Goal: Task Accomplishment & Management: Manage account settings

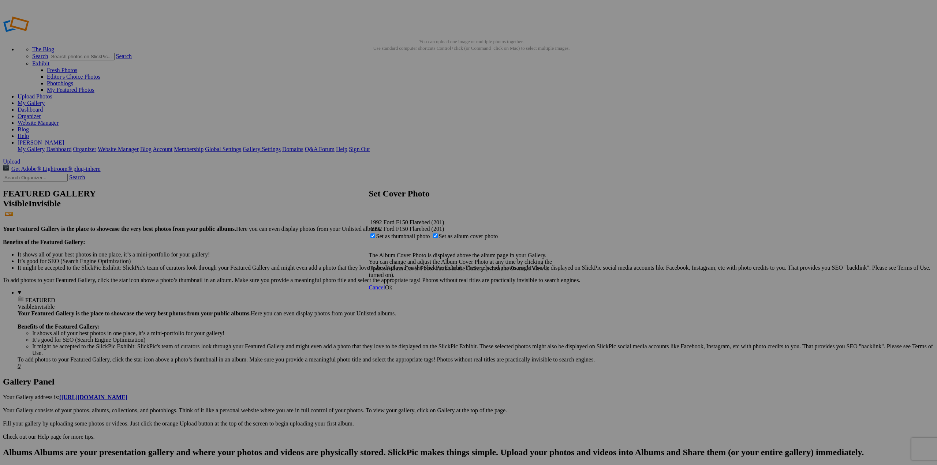
click at [371, 291] on span "Ok" at bounding box center [388, 287] width 7 height 6
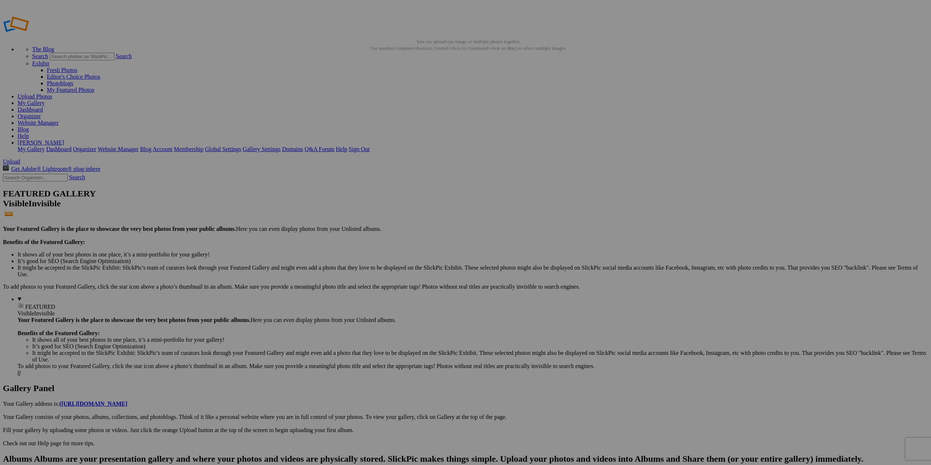
click at [45, 100] on link "My Gallery" at bounding box center [31, 103] width 27 height 6
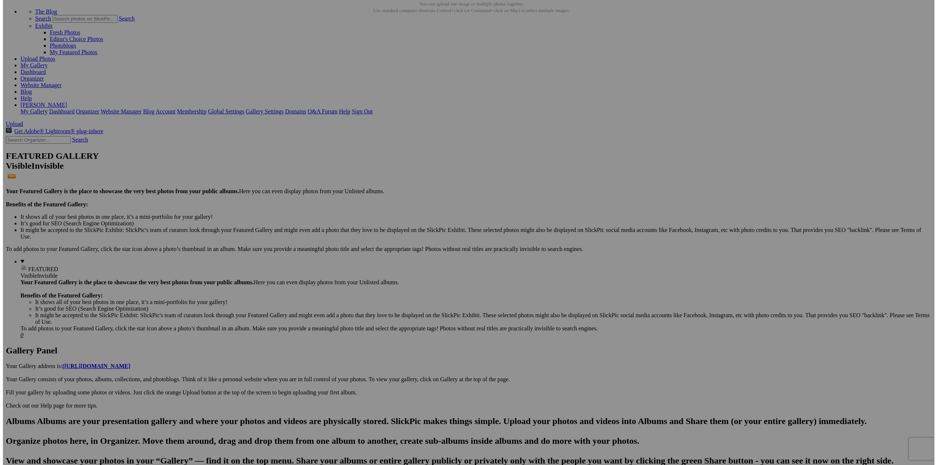
scroll to position [40, 0]
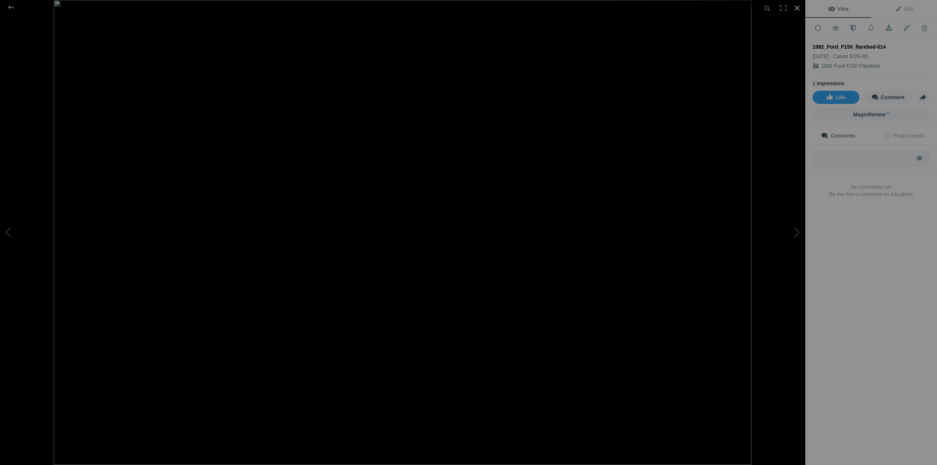
click at [797, 8] on div at bounding box center [797, 8] width 16 height 16
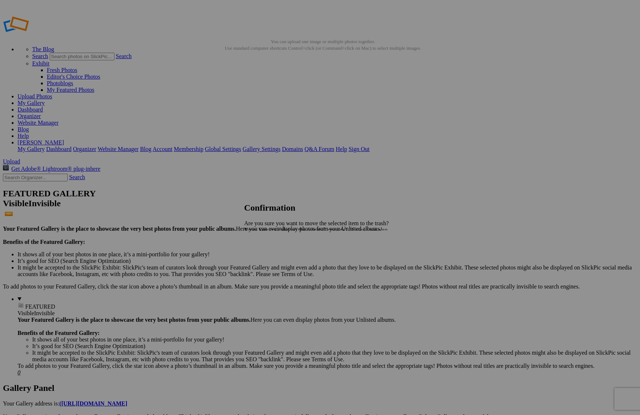
click at [269, 254] on span "Yes" at bounding box center [265, 255] width 8 height 6
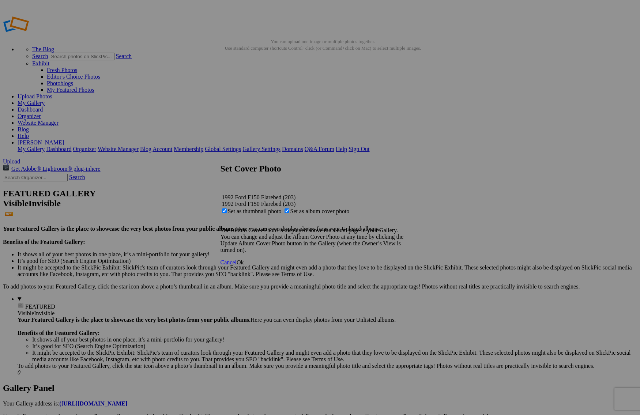
click at [244, 266] on span "Ok" at bounding box center [240, 262] width 7 height 6
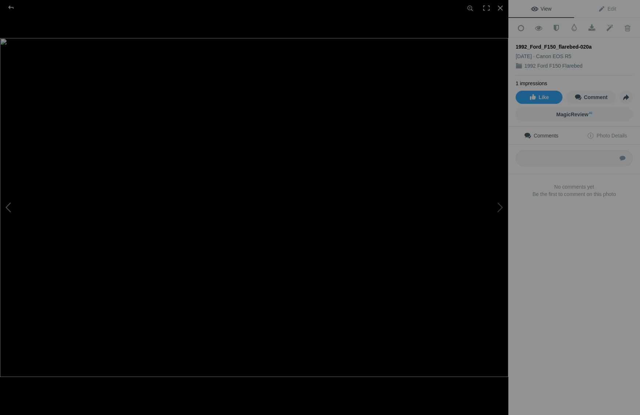
click at [8, 204] on button at bounding box center [27, 208] width 55 height 150
click at [495, 206] on button at bounding box center [481, 208] width 55 height 150
click at [11, 207] on button at bounding box center [27, 208] width 55 height 150
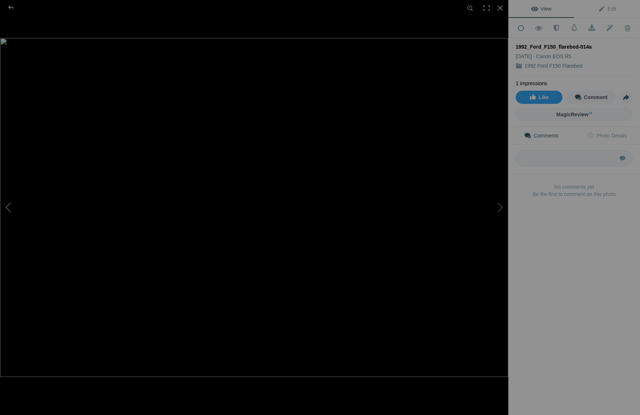
click at [11, 207] on button at bounding box center [27, 208] width 55 height 150
click at [10, 5] on div at bounding box center [11, 7] width 26 height 15
